Goal: Information Seeking & Learning: Learn about a topic

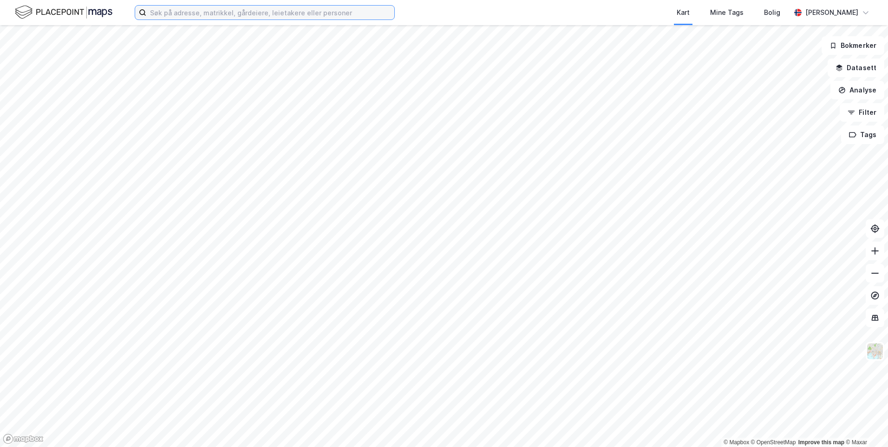
click at [353, 14] on input at bounding box center [270, 13] width 248 height 14
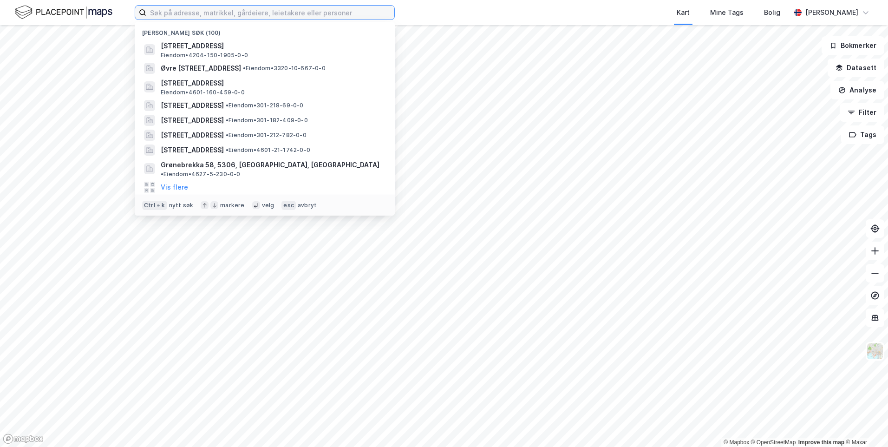
paste input "[STREET_ADDRESS]"
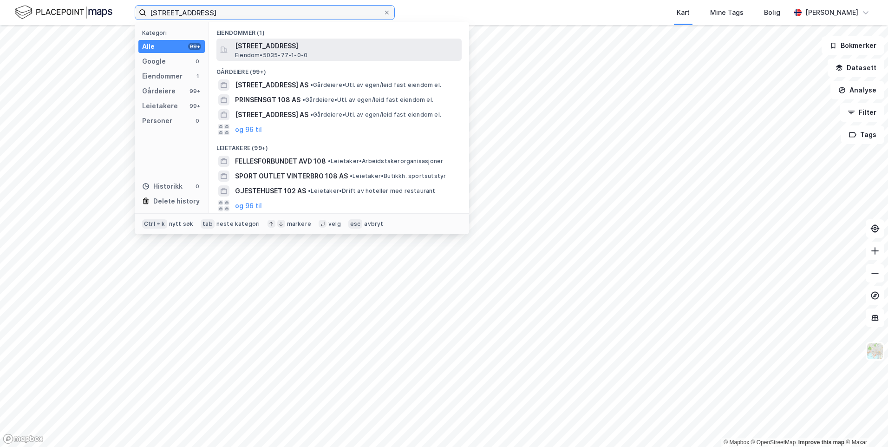
type input "[STREET_ADDRESS]"
click at [348, 49] on span "[STREET_ADDRESS]" at bounding box center [346, 45] width 223 height 11
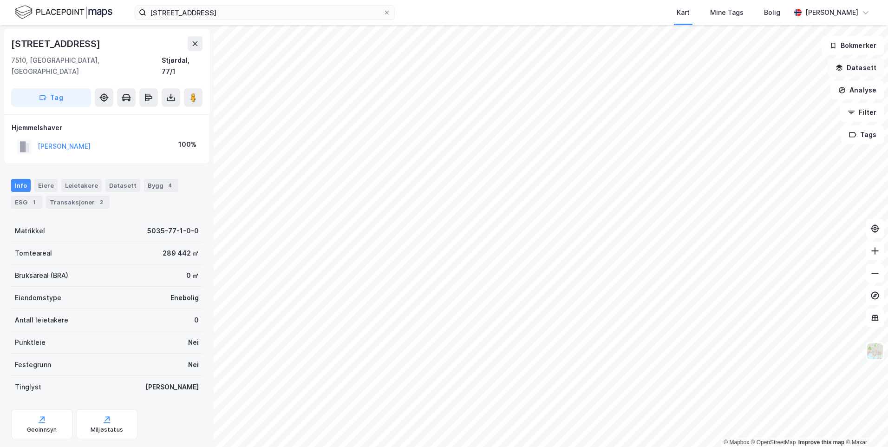
click at [847, 70] on button "Datasett" at bounding box center [855, 67] width 57 height 19
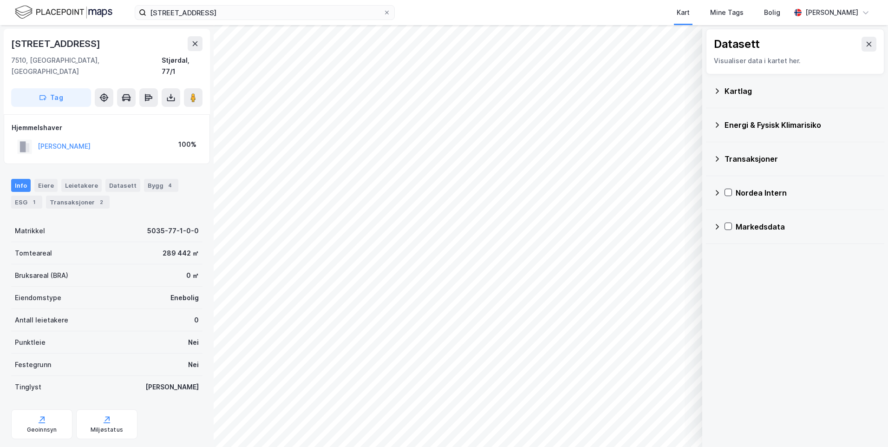
click at [714, 89] on icon at bounding box center [716, 90] width 7 height 7
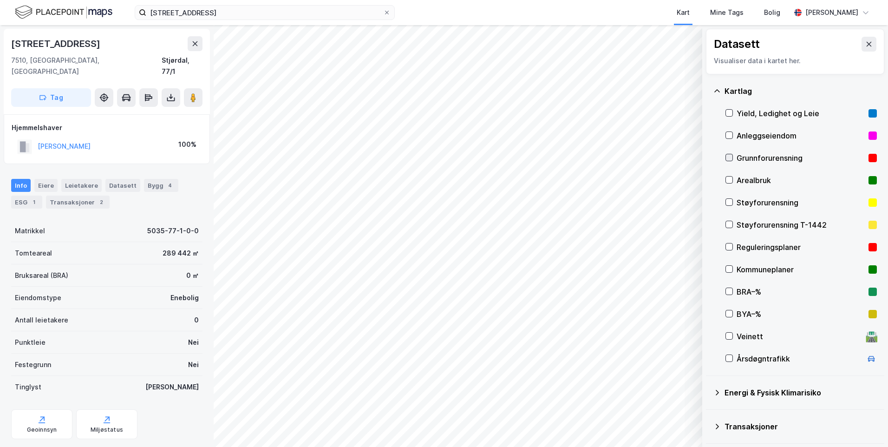
click at [730, 156] on icon at bounding box center [729, 157] width 6 height 6
click at [715, 88] on icon at bounding box center [716, 90] width 7 height 7
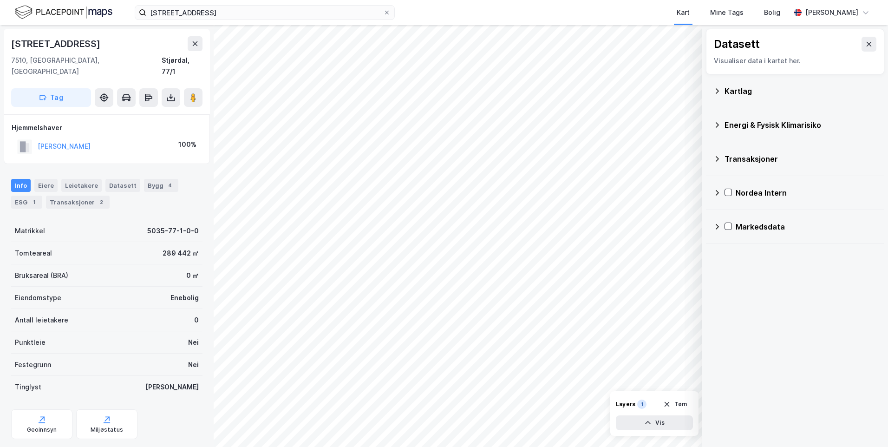
click at [716, 125] on icon at bounding box center [716, 124] width 7 height 7
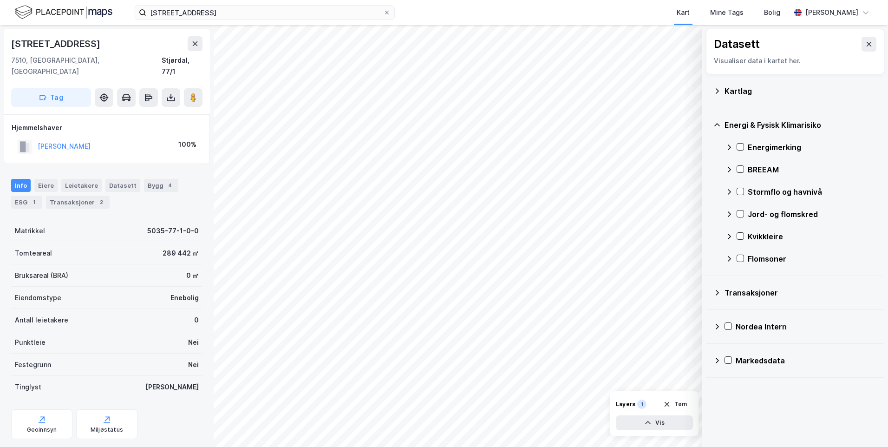
click at [730, 147] on icon at bounding box center [728, 147] width 3 height 6
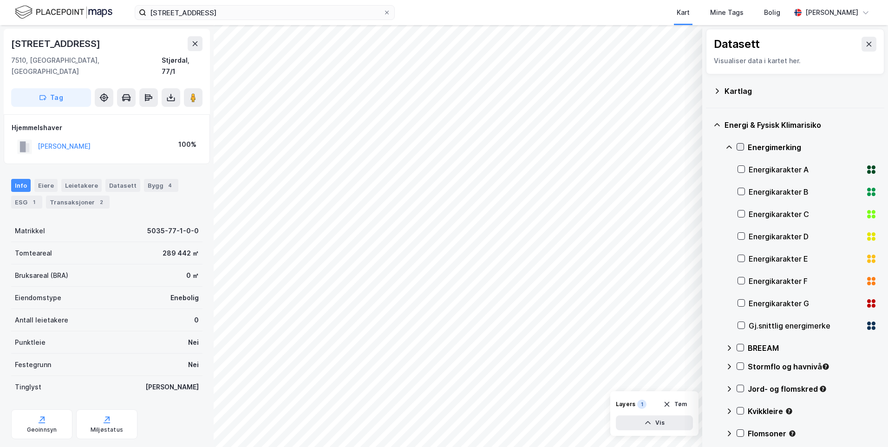
click at [739, 145] on icon at bounding box center [740, 146] width 6 height 6
click at [742, 323] on icon at bounding box center [741, 325] width 6 height 6
click at [731, 145] on icon at bounding box center [728, 146] width 7 height 7
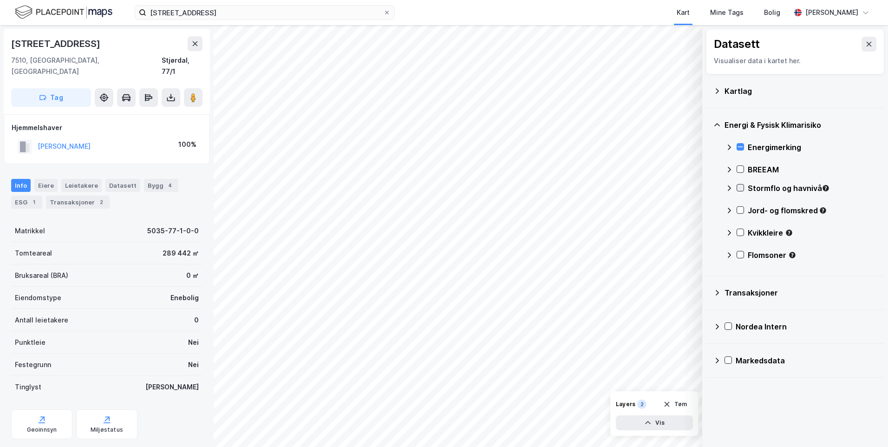
click at [743, 188] on icon at bounding box center [740, 187] width 6 height 6
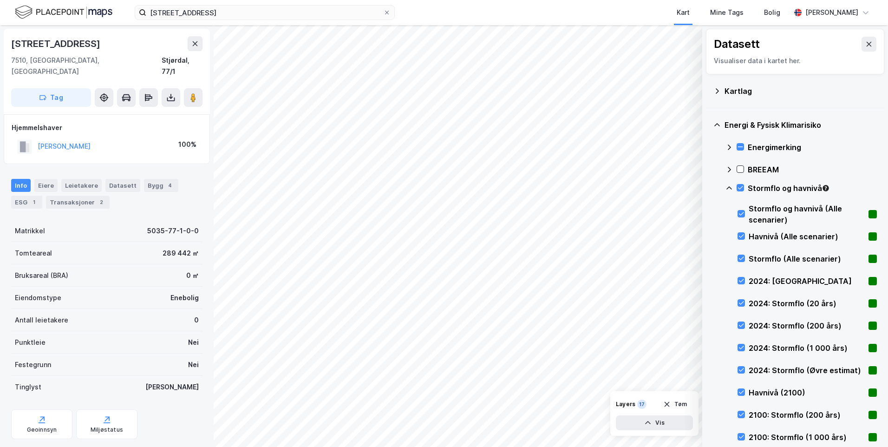
click at [731, 186] on icon at bounding box center [728, 187] width 7 height 7
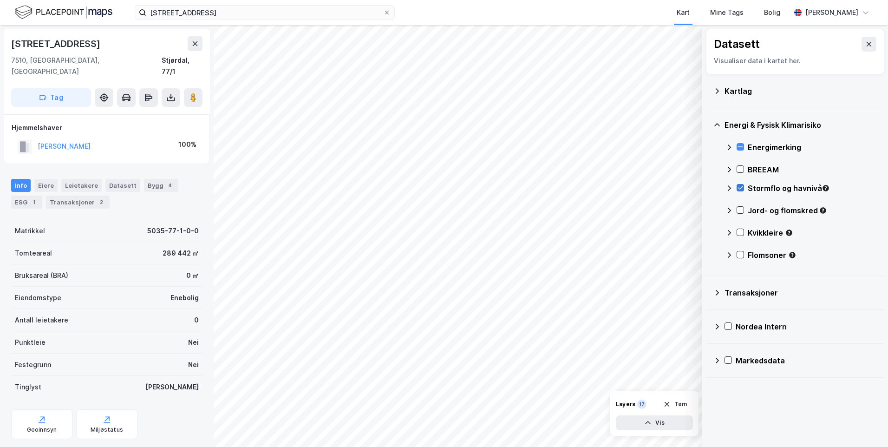
click at [740, 185] on icon at bounding box center [740, 187] width 6 height 6
click at [740, 208] on icon at bounding box center [740, 210] width 6 height 6
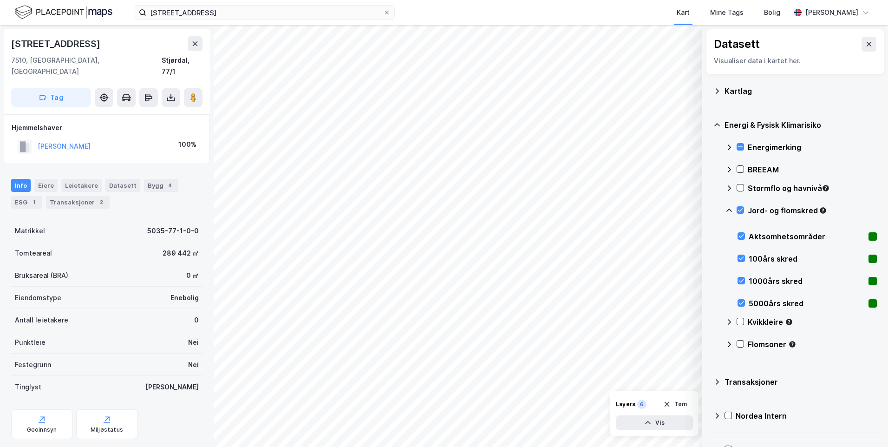
click at [730, 209] on icon at bounding box center [729, 209] width 6 height 3
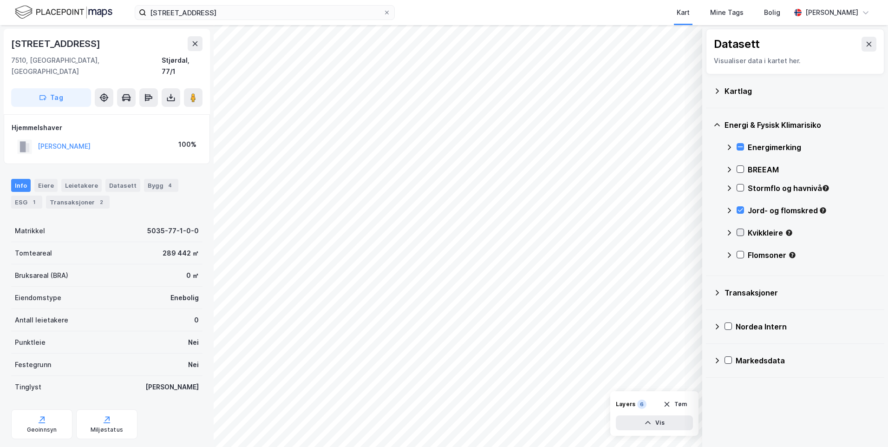
click at [739, 232] on icon at bounding box center [740, 232] width 6 height 6
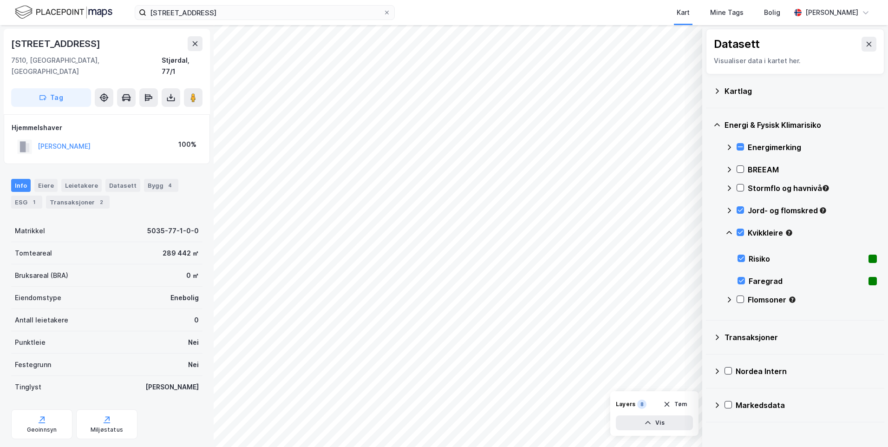
click at [726, 230] on icon at bounding box center [728, 232] width 7 height 7
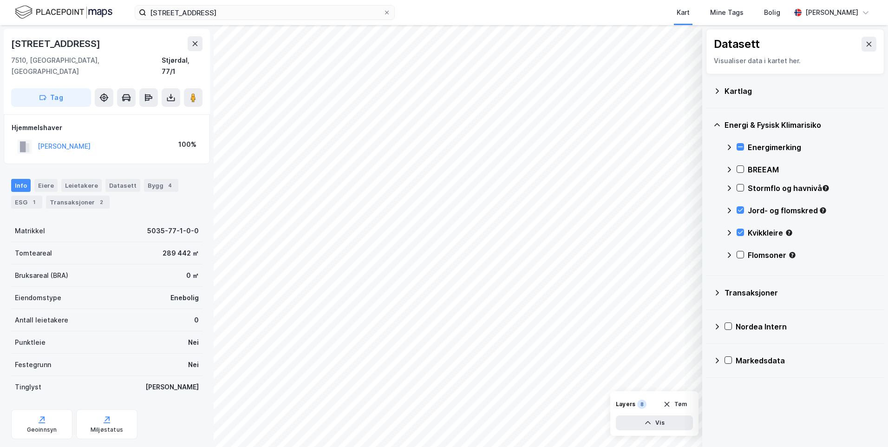
click at [728, 186] on icon at bounding box center [728, 187] width 7 height 7
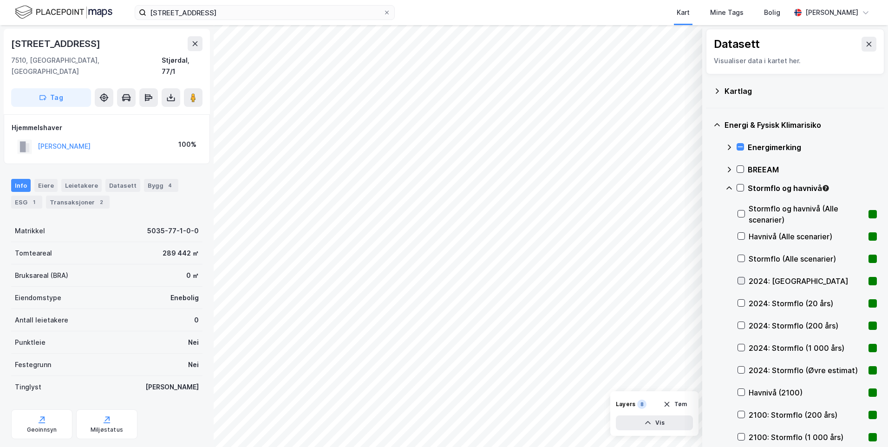
click at [743, 277] on icon at bounding box center [741, 280] width 6 height 6
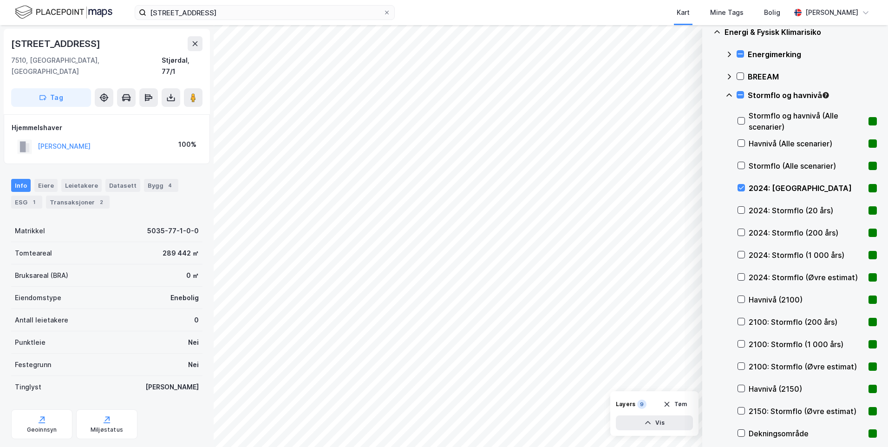
scroll to position [139, 0]
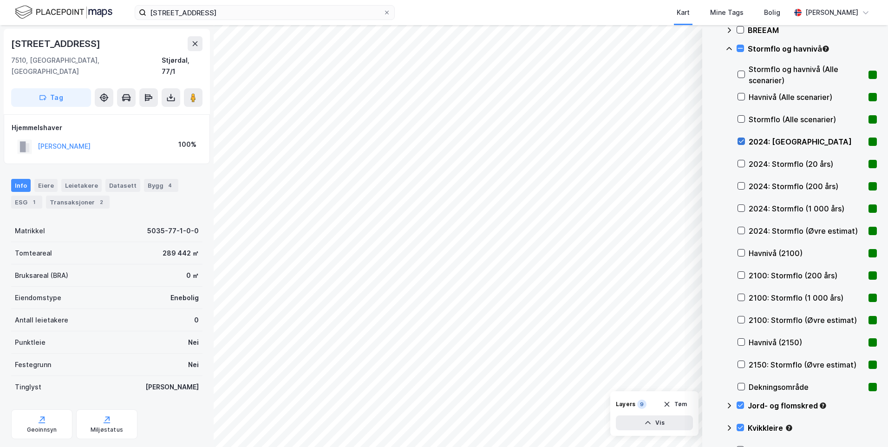
click at [738, 140] on icon at bounding box center [741, 141] width 6 height 6
click at [742, 162] on icon at bounding box center [741, 163] width 6 height 6
click at [740, 161] on icon at bounding box center [741, 163] width 6 height 6
click at [741, 186] on icon at bounding box center [741, 185] width 6 height 6
click at [741, 185] on icon at bounding box center [741, 185] width 6 height 6
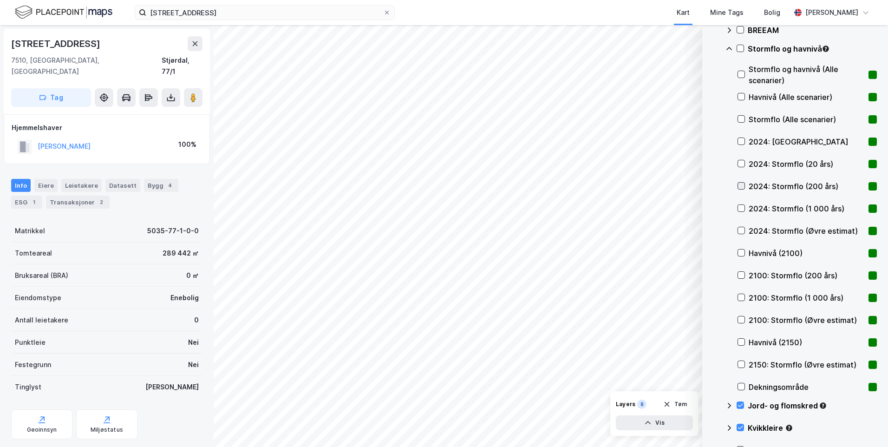
click at [741, 186] on icon at bounding box center [741, 185] width 6 height 6
click at [742, 208] on icon at bounding box center [741, 208] width 6 height 6
click at [742, 208] on icon at bounding box center [741, 208] width 5 height 3
click at [743, 229] on icon at bounding box center [741, 230] width 5 height 3
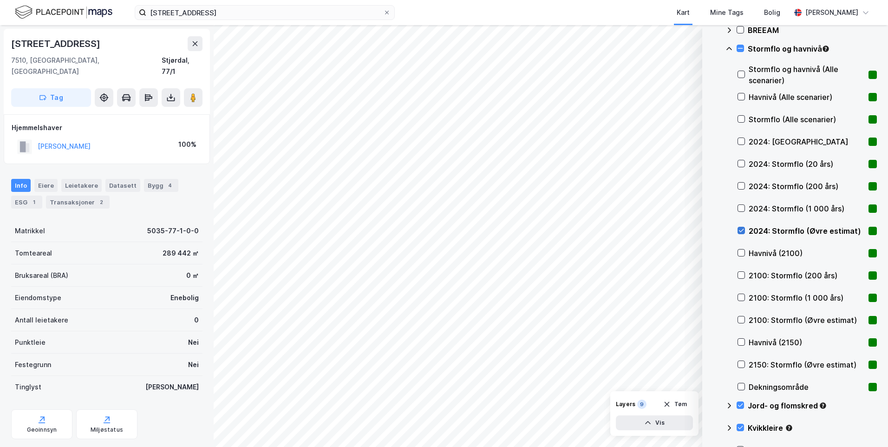
click at [743, 229] on icon at bounding box center [741, 230] width 5 height 3
click at [742, 165] on icon at bounding box center [741, 163] width 6 height 6
click at [743, 140] on icon at bounding box center [741, 141] width 5 height 3
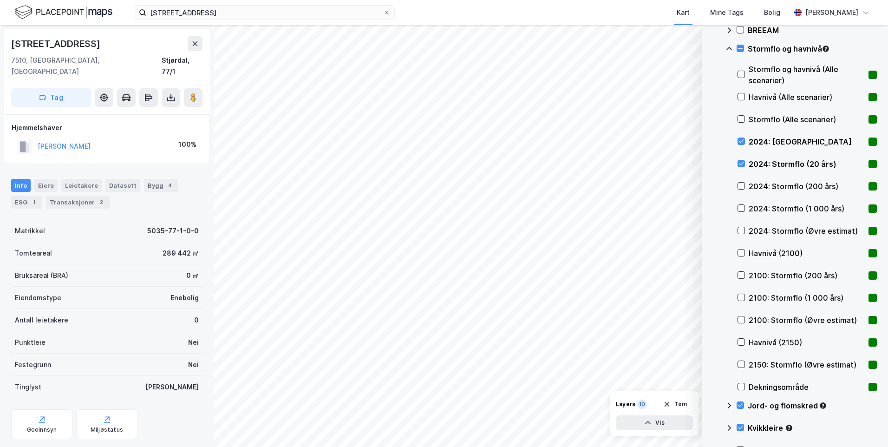
click at [727, 48] on icon at bounding box center [729, 48] width 6 height 3
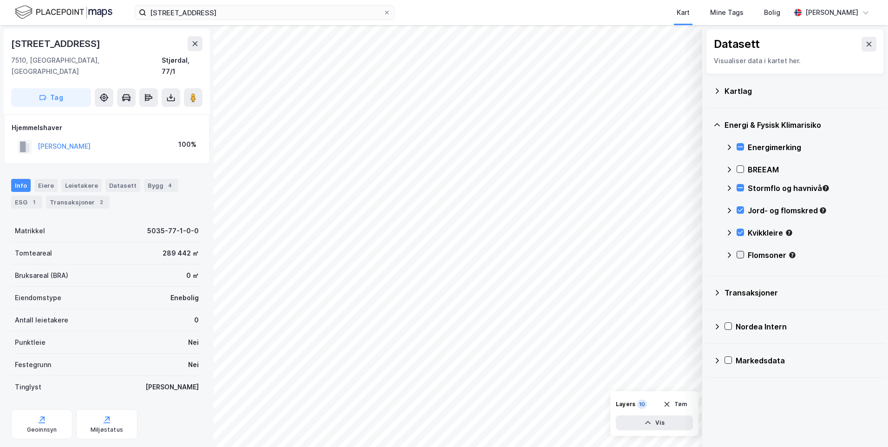
click at [742, 254] on icon at bounding box center [740, 254] width 6 height 6
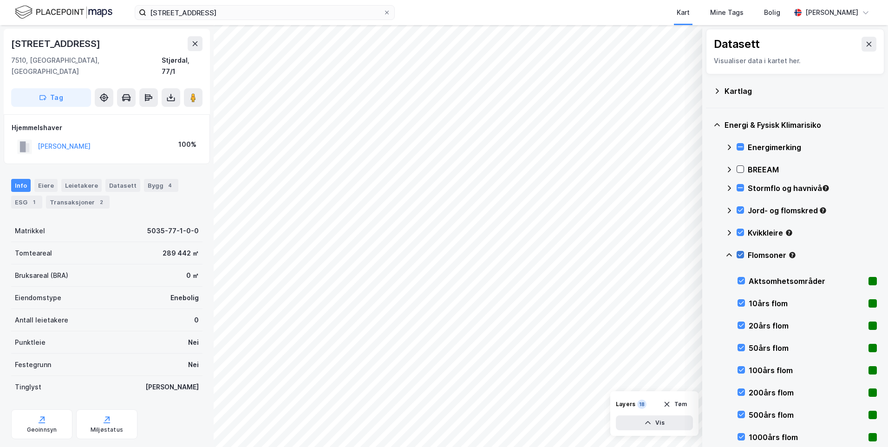
click at [742, 255] on icon at bounding box center [740, 254] width 6 height 6
click at [741, 440] on icon at bounding box center [741, 436] width 6 height 6
click at [740, 435] on icon at bounding box center [741, 436] width 6 height 6
click at [738, 280] on icon at bounding box center [741, 280] width 6 height 6
click at [739, 187] on icon at bounding box center [740, 187] width 6 height 6
